Goal: Task Accomplishment & Management: Complete application form

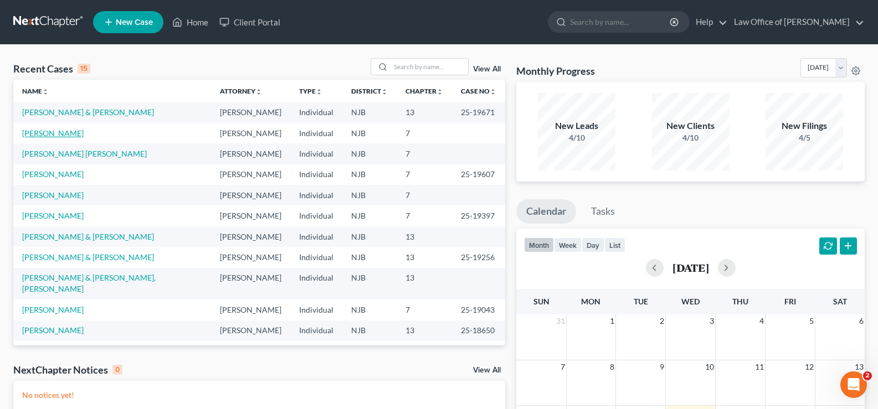
click at [47, 132] on link "[PERSON_NAME]" at bounding box center [52, 132] width 61 height 9
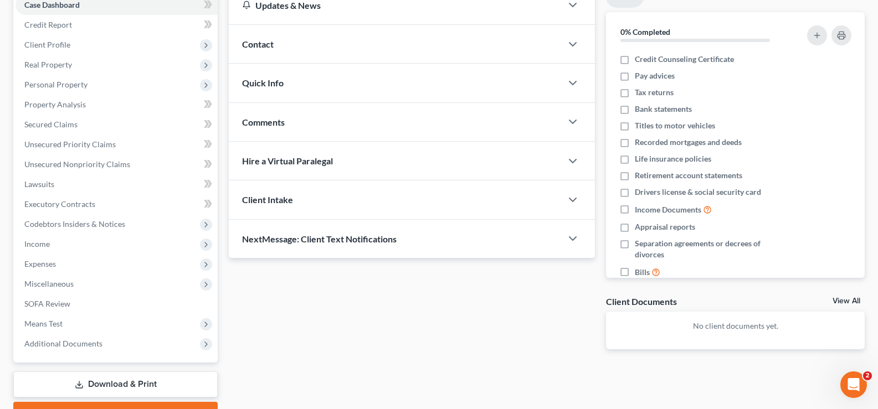
scroll to position [179, 0]
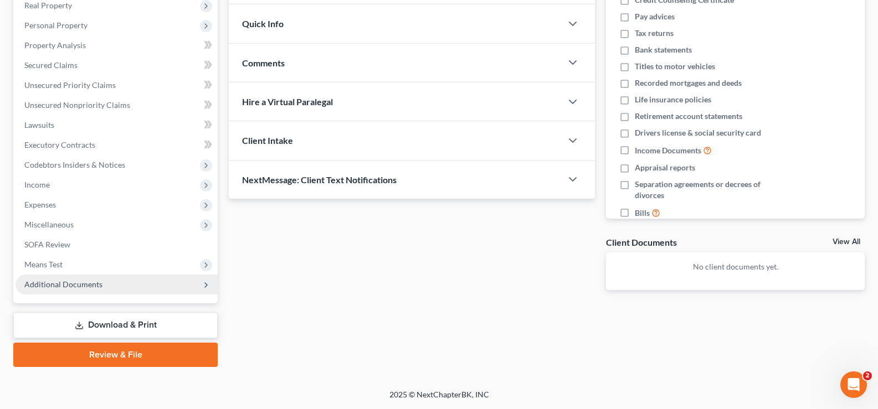
click at [51, 282] on span "Additional Documents" at bounding box center [63, 284] width 78 height 9
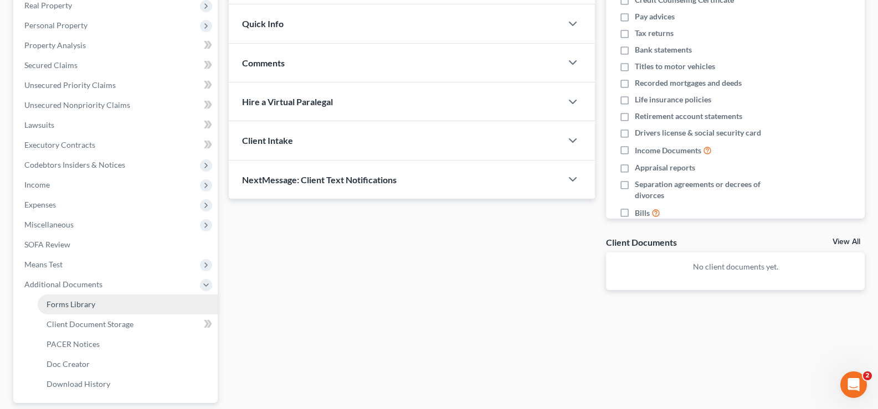
click at [64, 302] on span "Forms Library" at bounding box center [71, 304] width 49 height 9
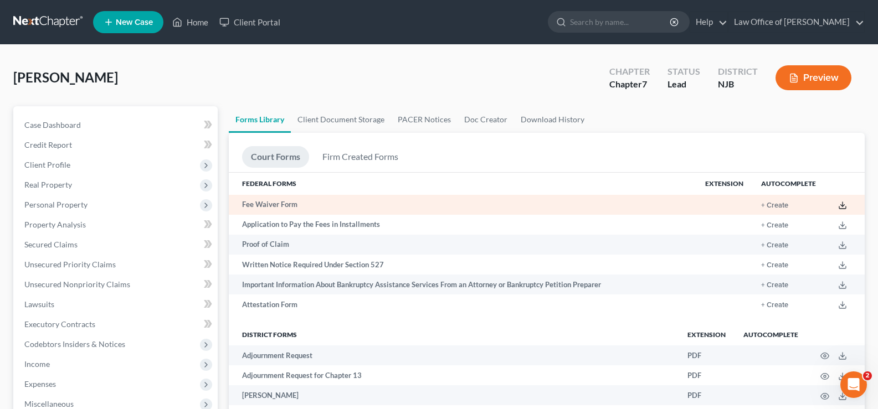
click at [842, 204] on icon at bounding box center [842, 205] width 9 height 9
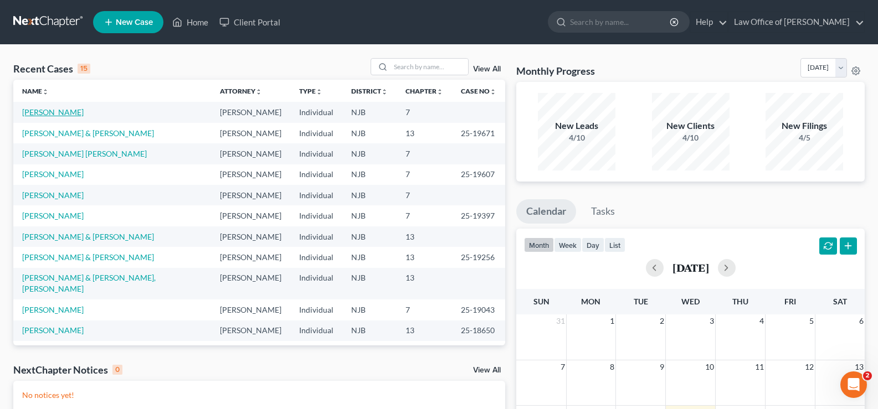
click at [51, 112] on link "[PERSON_NAME]" at bounding box center [52, 111] width 61 height 9
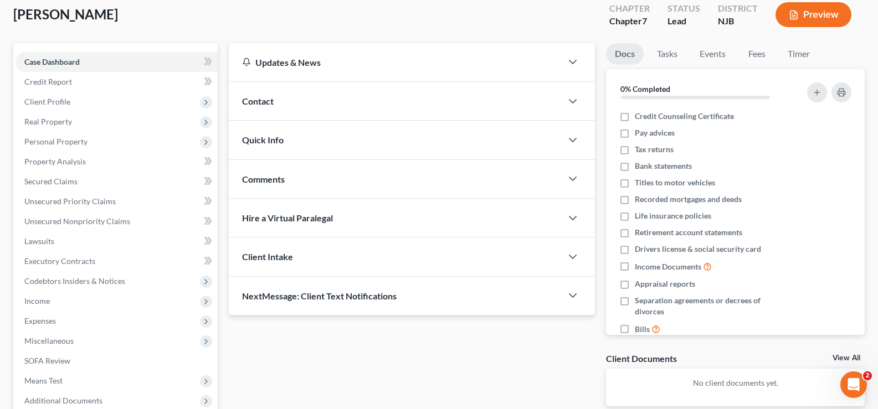
scroll to position [179, 0]
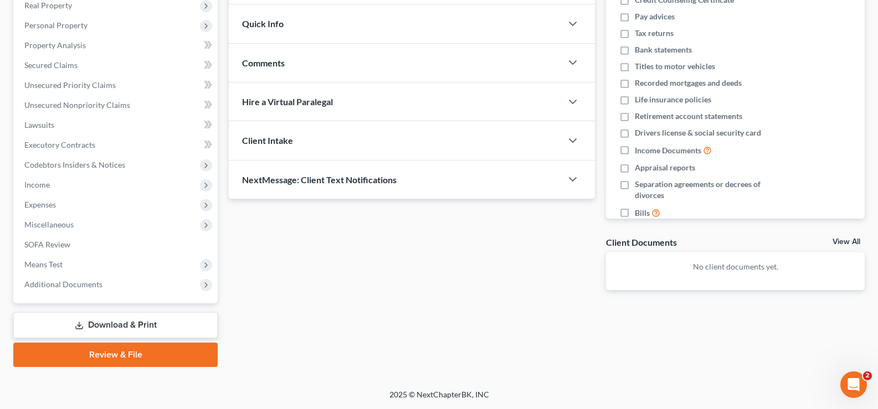
click at [141, 350] on link "Review & File" at bounding box center [115, 355] width 204 height 24
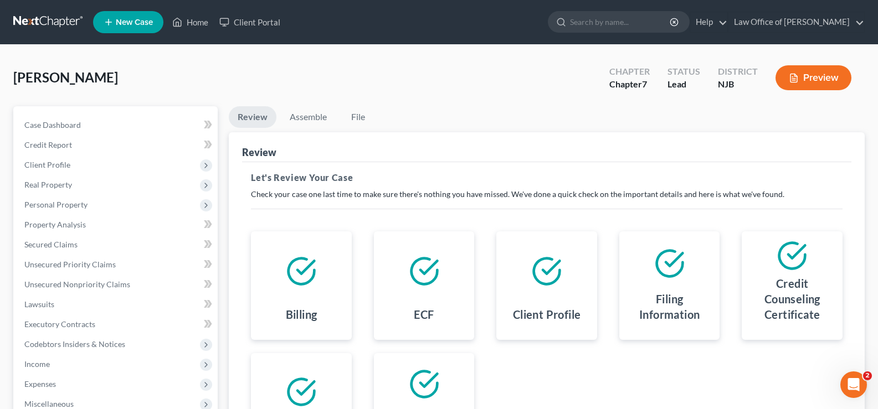
scroll to position [179, 0]
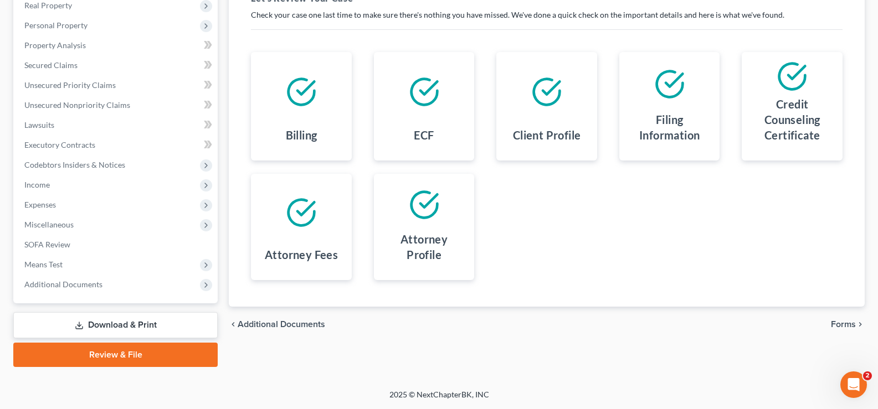
click at [128, 354] on link "Review & File" at bounding box center [115, 355] width 204 height 24
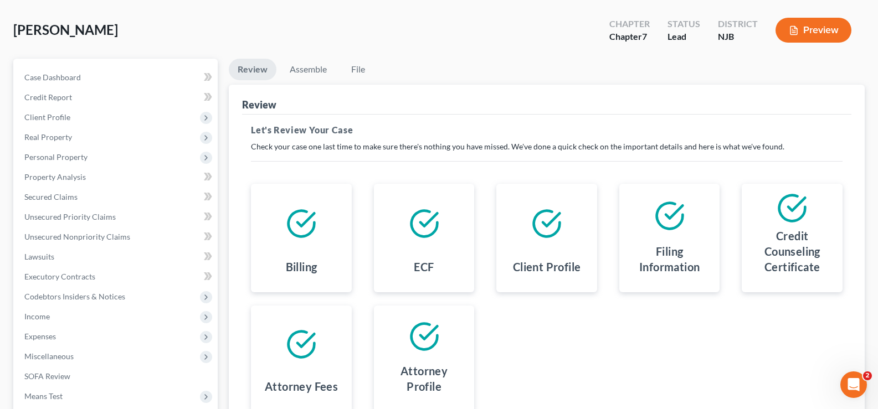
scroll to position [0, 0]
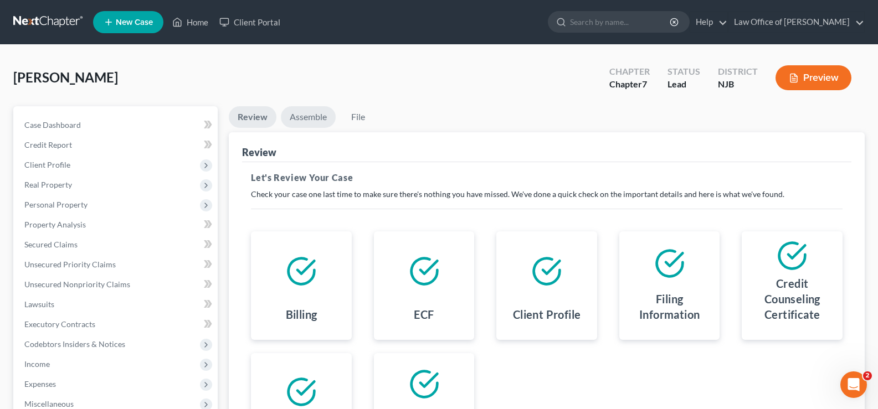
click at [302, 113] on link "Assemble" at bounding box center [308, 117] width 55 height 22
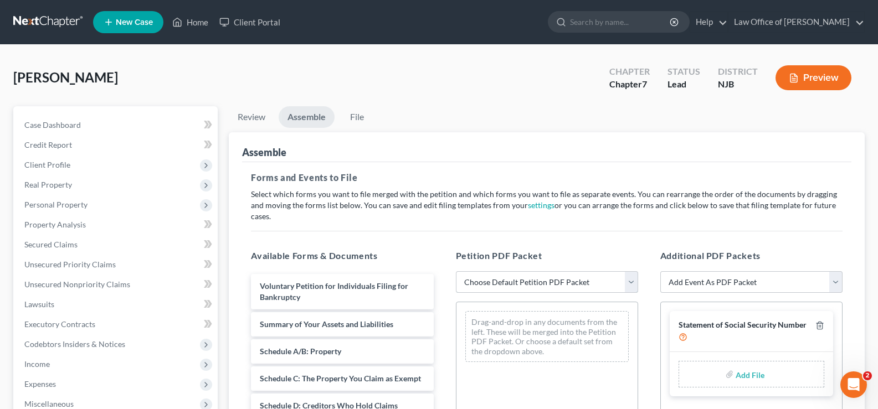
click at [509, 271] on select "Choose Default Petition PDF Packet Complete Bankruptcy Petition (all forms and …" at bounding box center [547, 282] width 182 height 22
select select "0"
click at [456, 271] on select "Choose Default Petition PDF Packet Complete Bankruptcy Petition (all forms and …" at bounding box center [547, 282] width 182 height 22
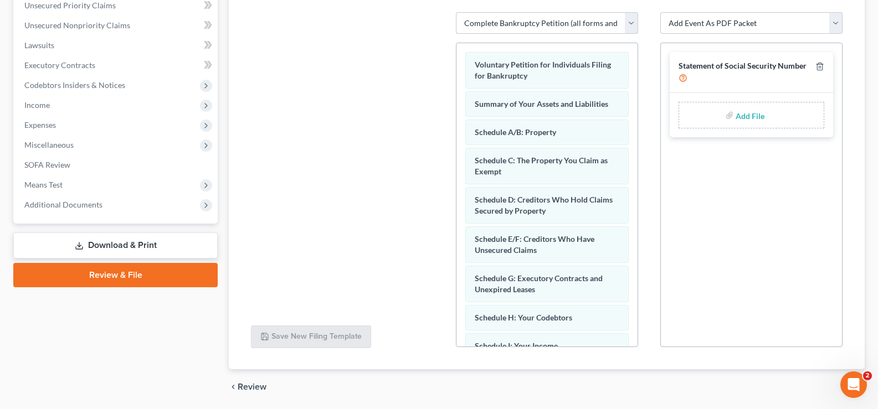
scroll to position [286, 0]
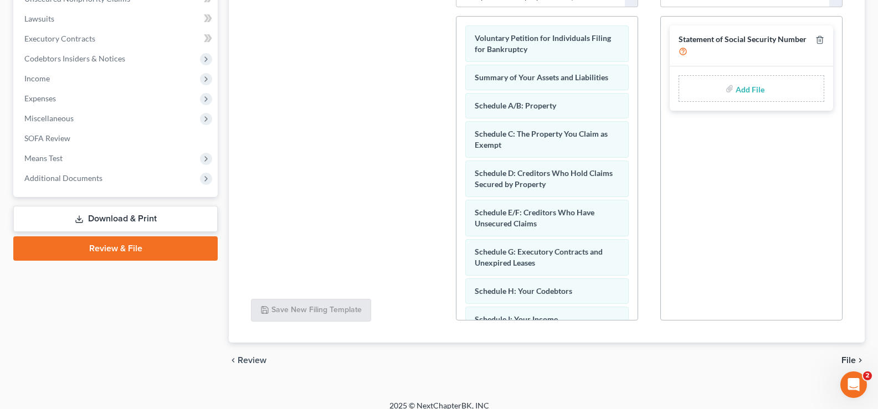
click at [856, 356] on icon "chevron_right" at bounding box center [860, 360] width 9 height 9
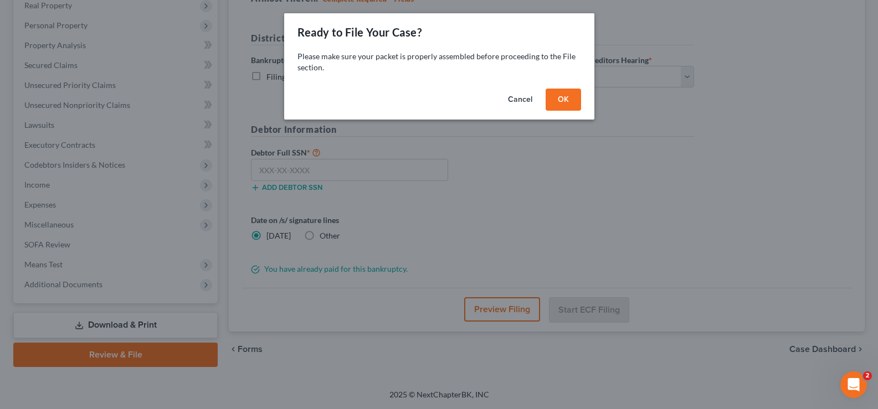
scroll to position [179, 0]
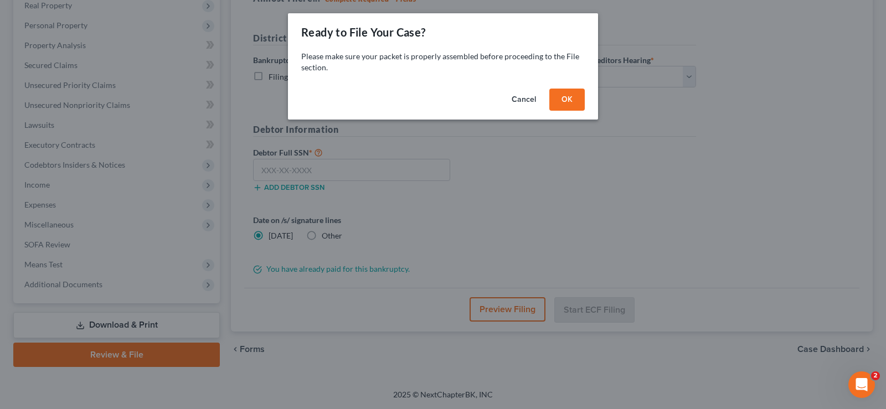
click at [575, 99] on button "OK" at bounding box center [566, 100] width 35 height 22
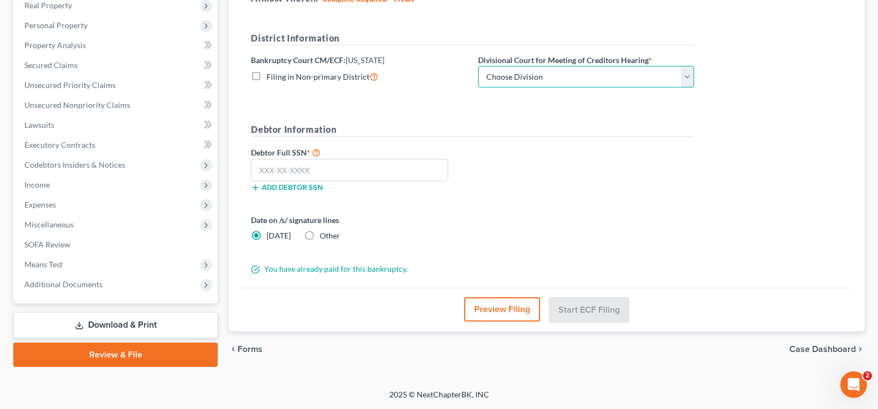
click at [506, 74] on select "Choose Division [GEOGRAPHIC_DATA] [GEOGRAPHIC_DATA]/[GEOGRAPHIC_DATA] [GEOGRAPH…" at bounding box center [586, 77] width 216 height 22
select select "3"
click at [478, 66] on select "Choose Division [GEOGRAPHIC_DATA] [GEOGRAPHIC_DATA]/[GEOGRAPHIC_DATA] [GEOGRAPH…" at bounding box center [586, 77] width 216 height 22
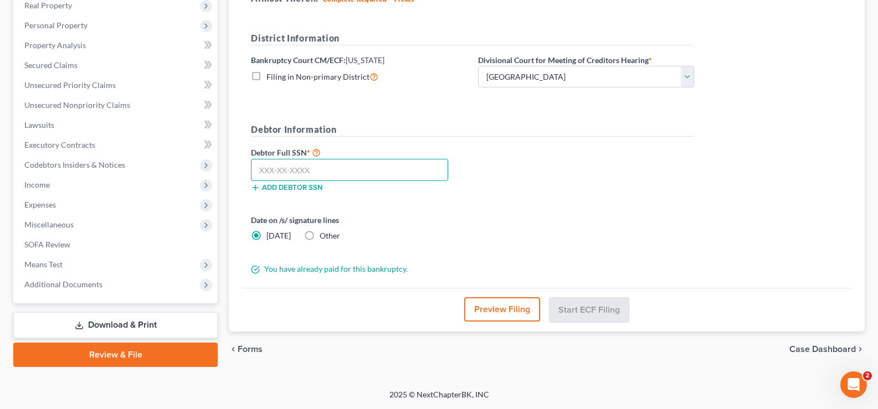
click at [285, 172] on input "text" at bounding box center [349, 170] width 197 height 22
type input "141-74-6315"
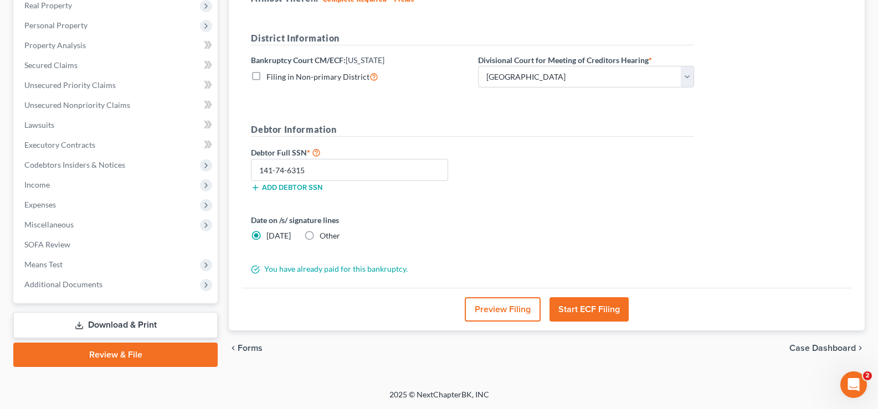
click at [586, 307] on button "Start ECF Filing" at bounding box center [588, 309] width 79 height 24
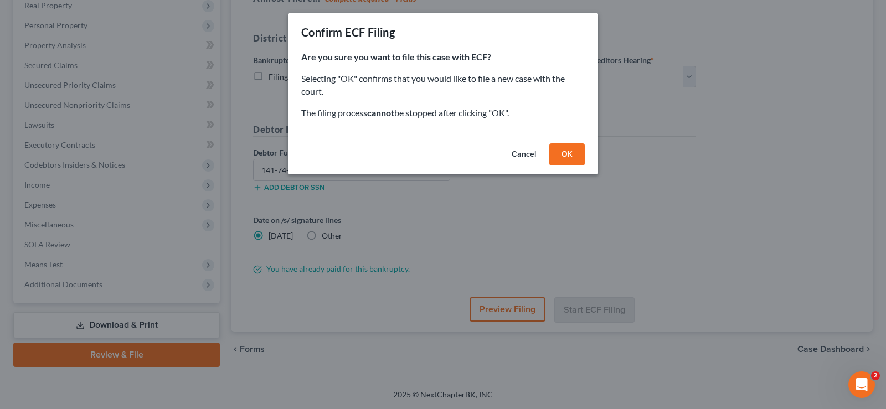
click at [568, 151] on button "OK" at bounding box center [566, 154] width 35 height 22
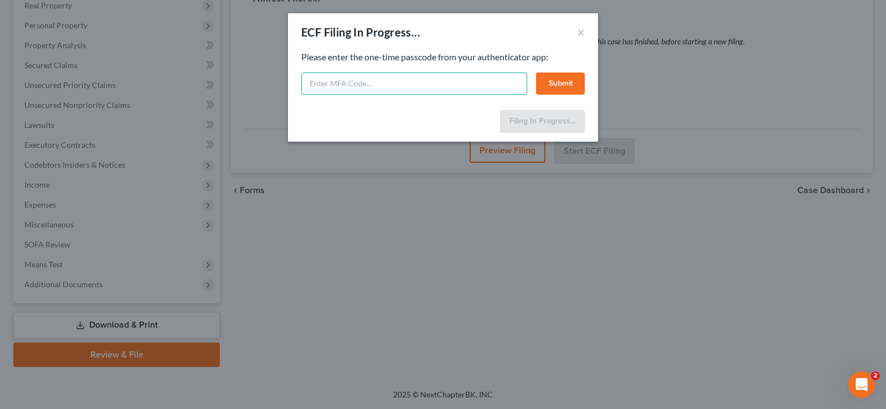
click at [333, 83] on input "text" at bounding box center [414, 84] width 226 height 22
type input "452930"
click at [565, 84] on button "Submit" at bounding box center [560, 84] width 49 height 22
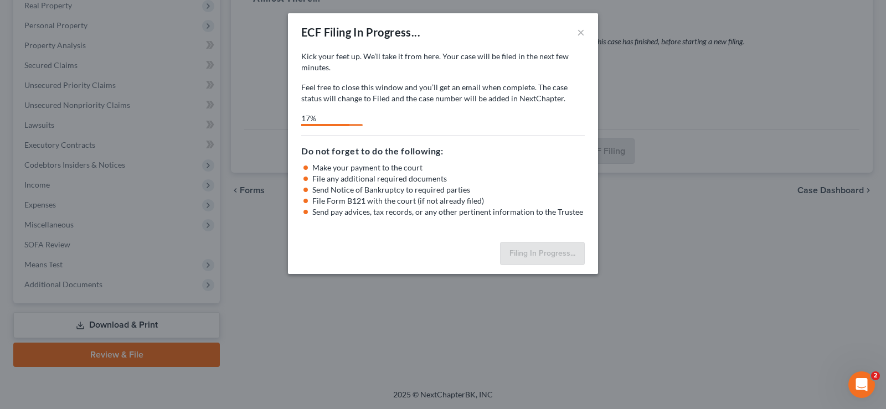
select select "3"
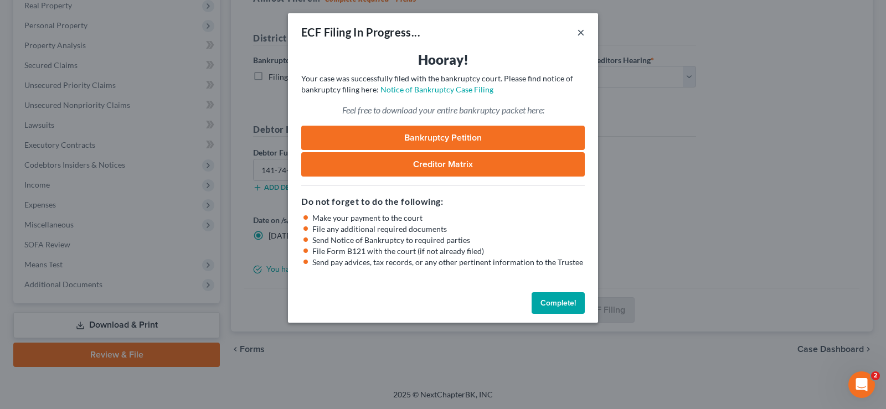
click at [580, 32] on button "×" at bounding box center [581, 31] width 8 height 13
